Goal: Find specific page/section: Find specific page/section

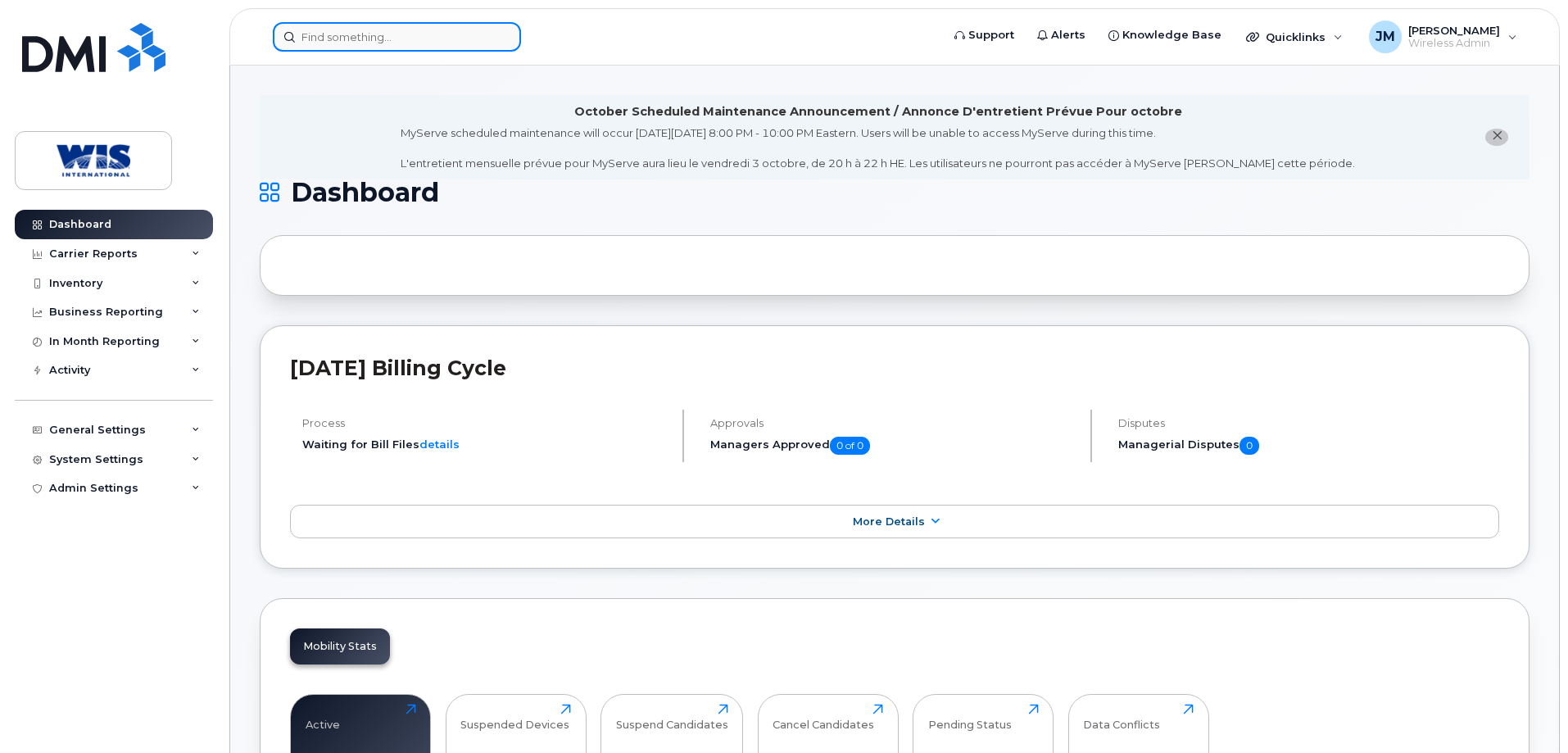
click at [337, 43] on input at bounding box center [396, 36] width 248 height 30
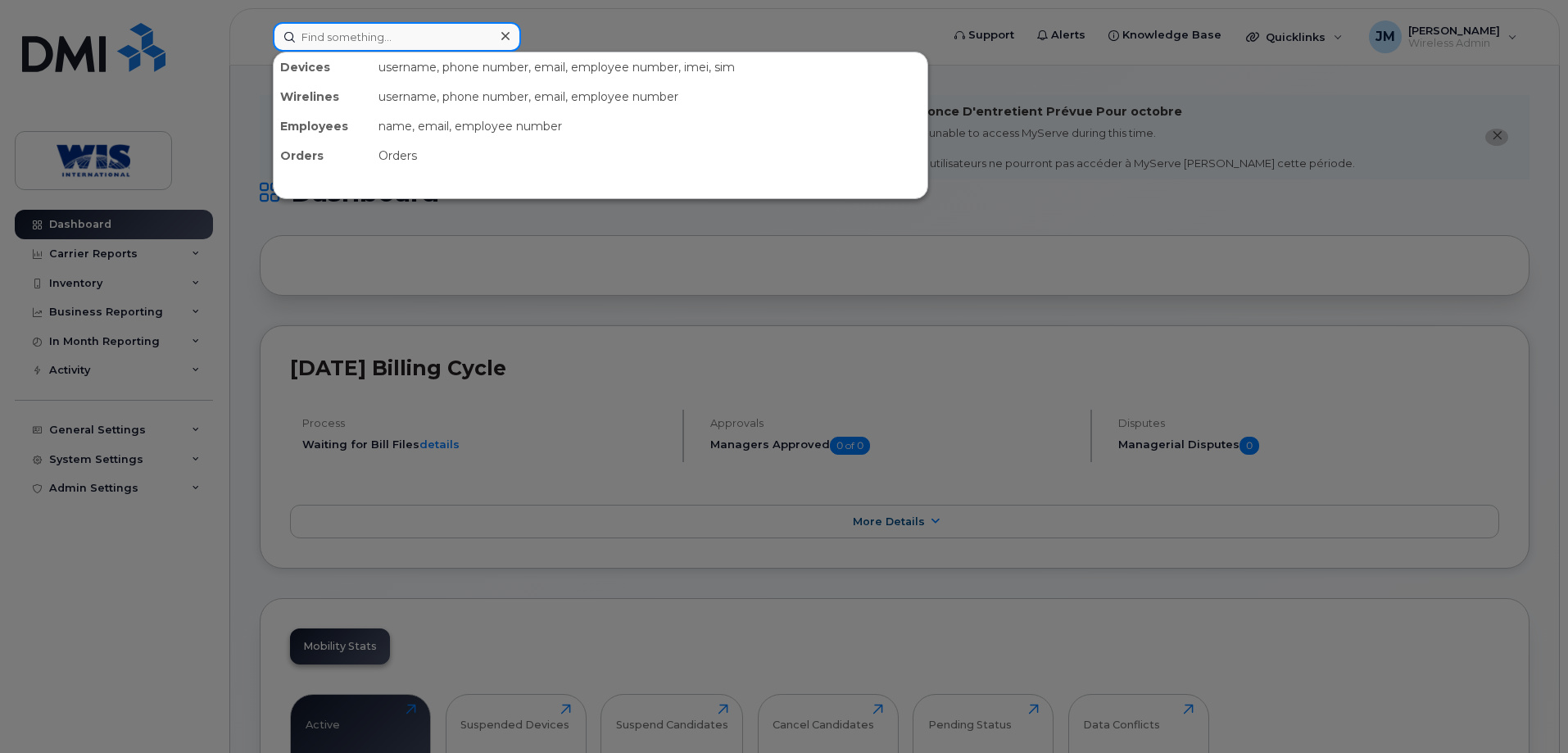
paste input "868041020341777"
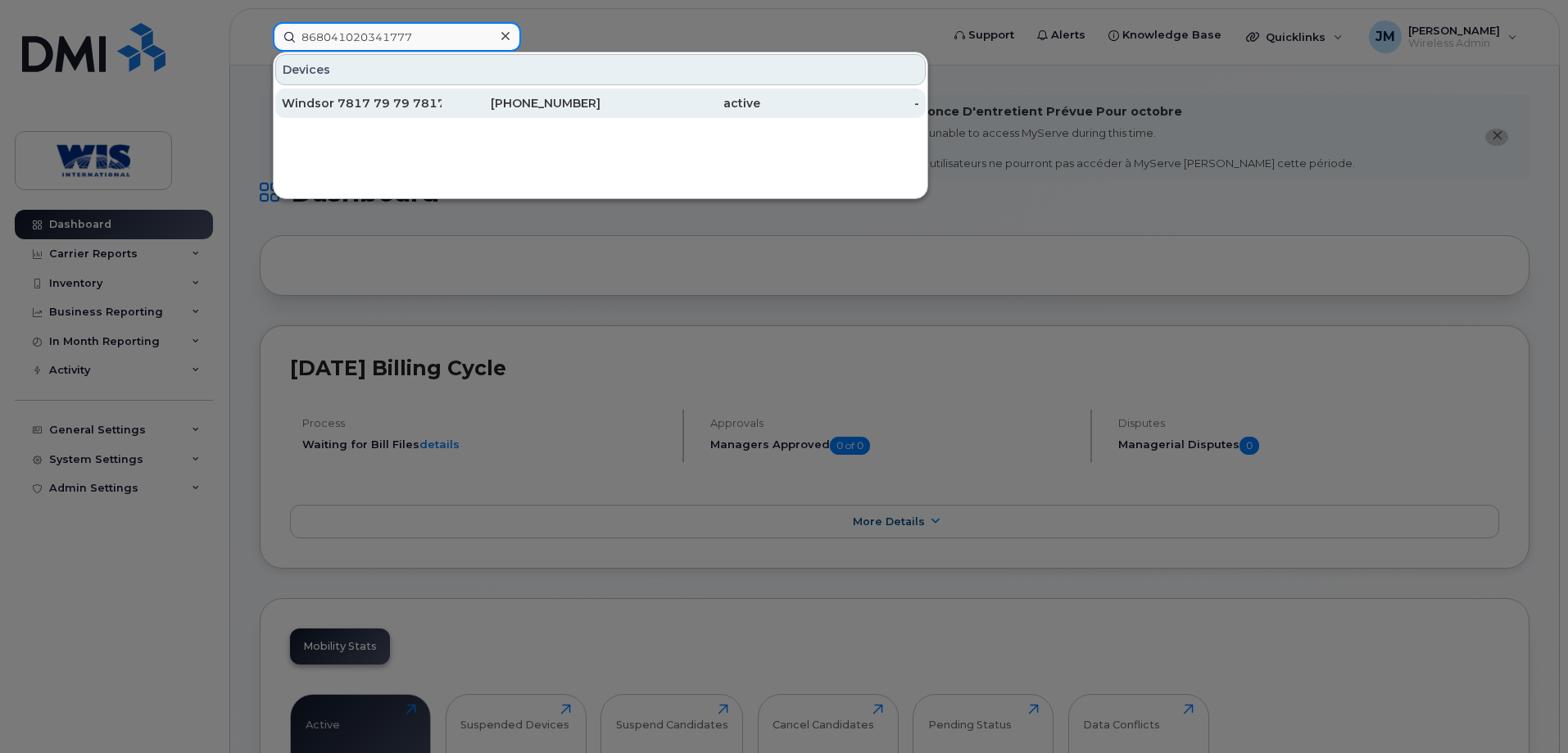
type input "868041020341777"
click at [308, 104] on div "Windsor 7817 79 79 7817" at bounding box center [361, 102] width 160 height 16
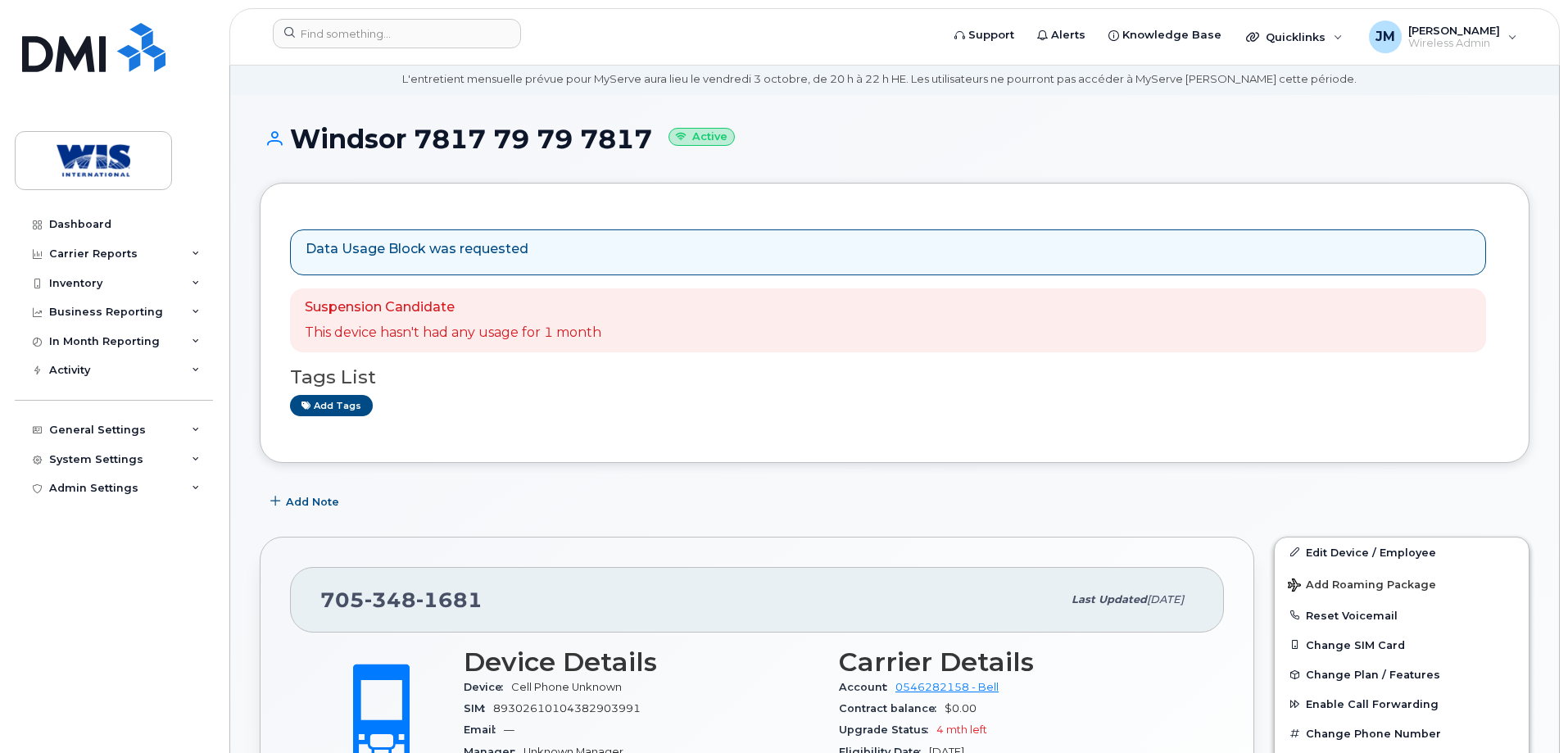
scroll to position [82, 0]
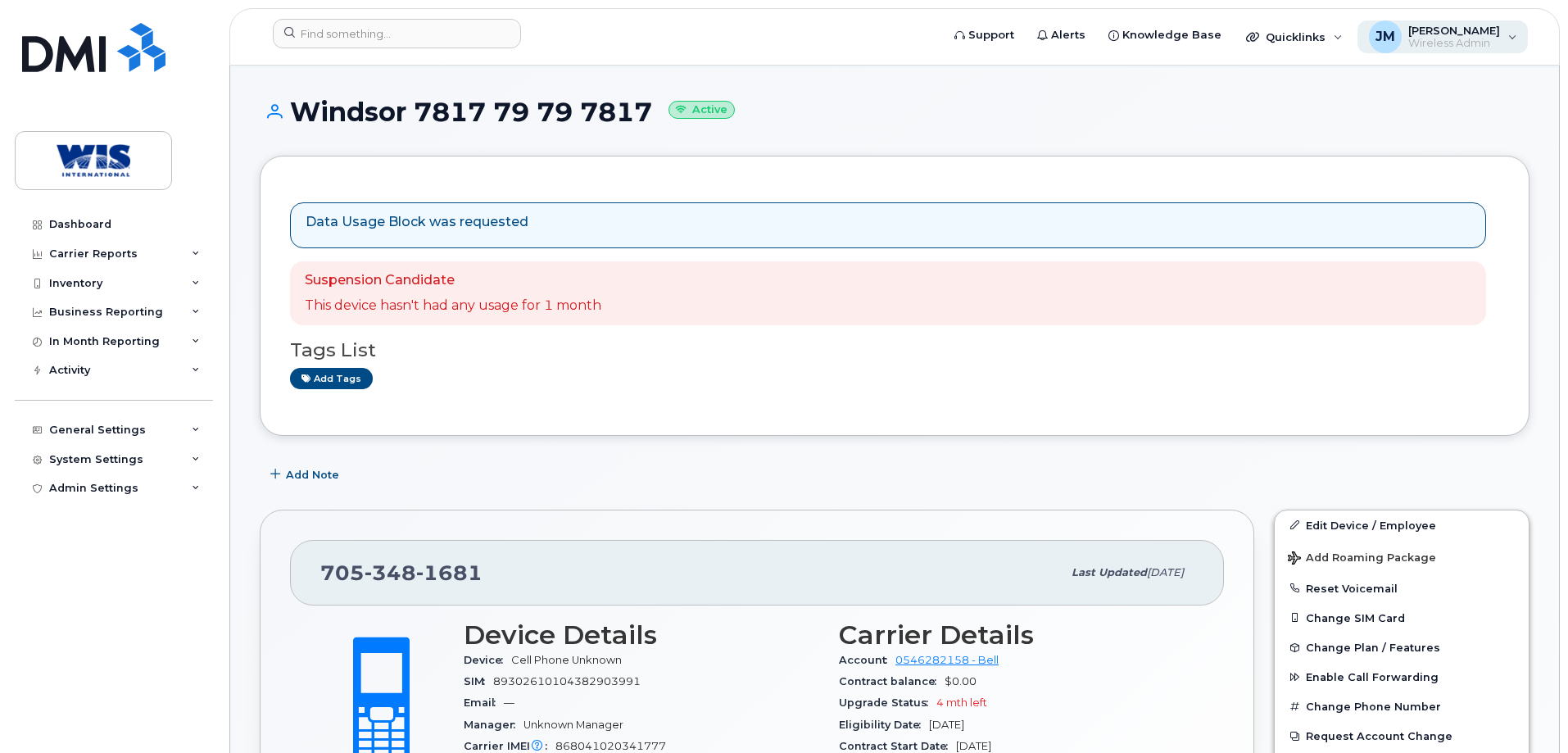
click at [1381, 36] on span "JM" at bounding box center [1384, 36] width 19 height 19
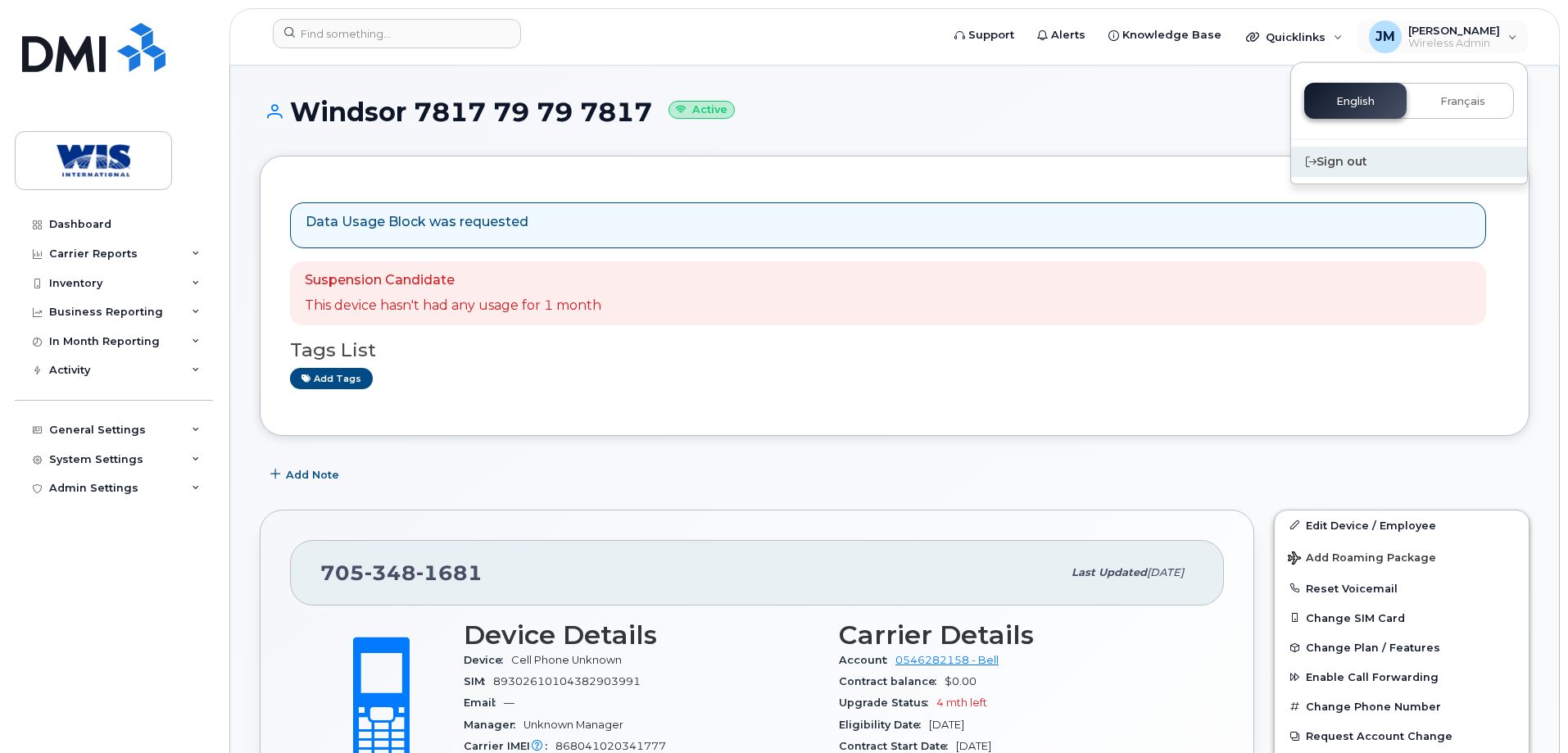
click at [1314, 165] on icon at bounding box center [1311, 162] width 11 height 11
